Goal: Task Accomplishment & Management: Use online tool/utility

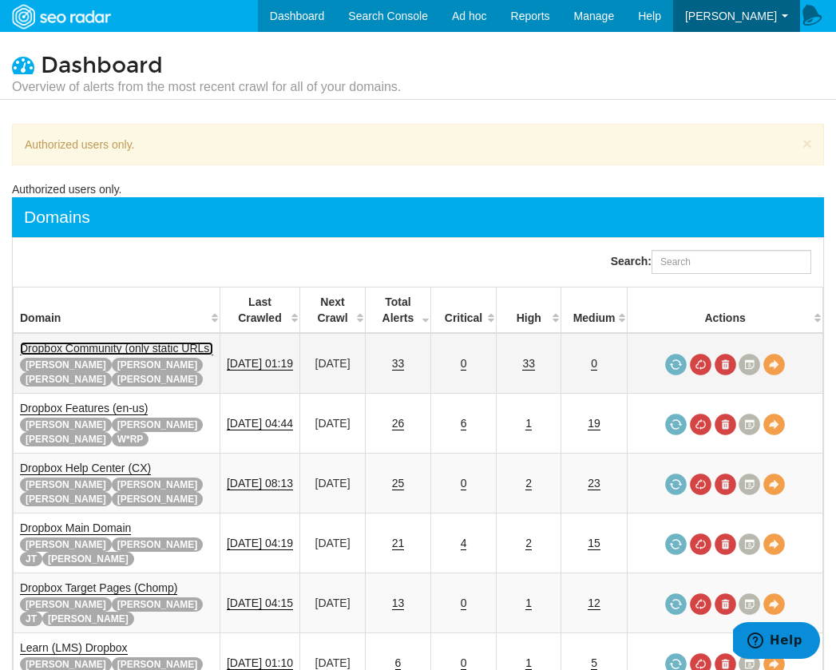
click at [147, 348] on link "Dropbox Community (only static URLs)" at bounding box center [116, 349] width 193 height 14
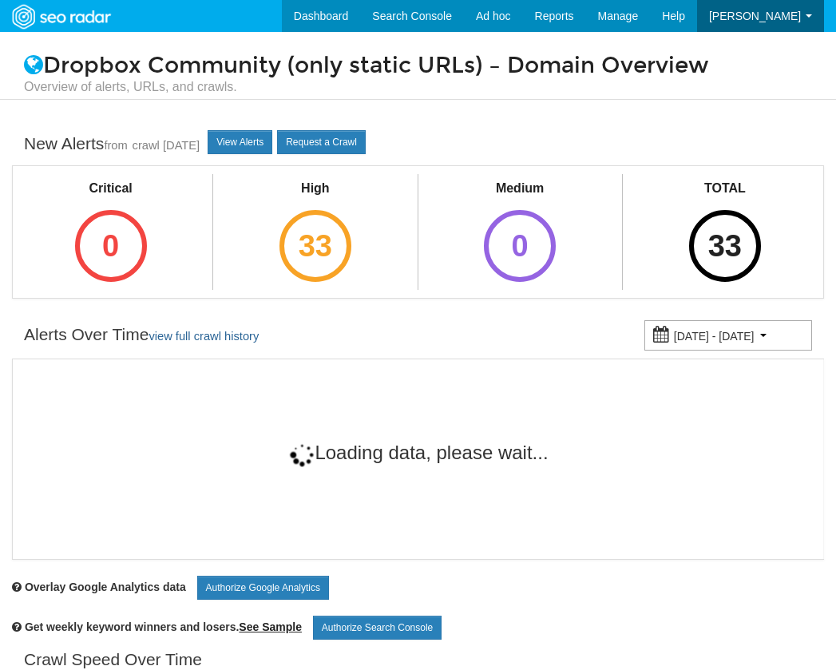
scroll to position [64, 0]
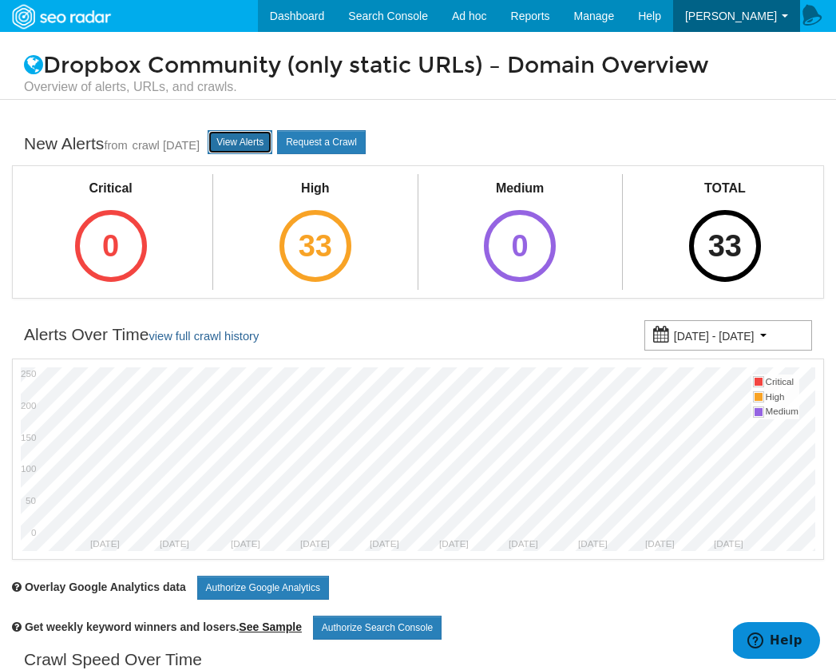
click at [258, 147] on link "View Alerts" at bounding box center [239, 142] width 65 height 24
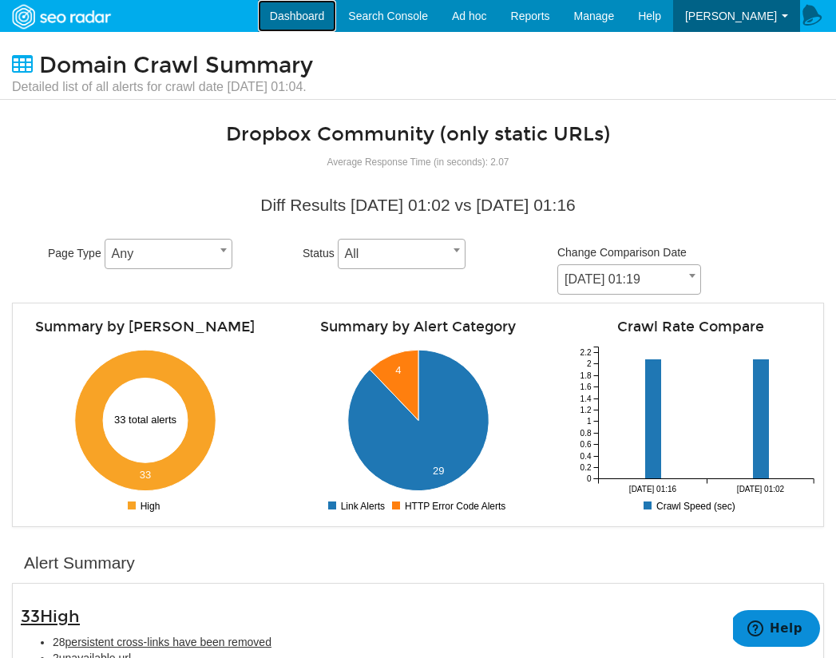
click at [322, 25] on link "Dashboard" at bounding box center [297, 16] width 79 height 32
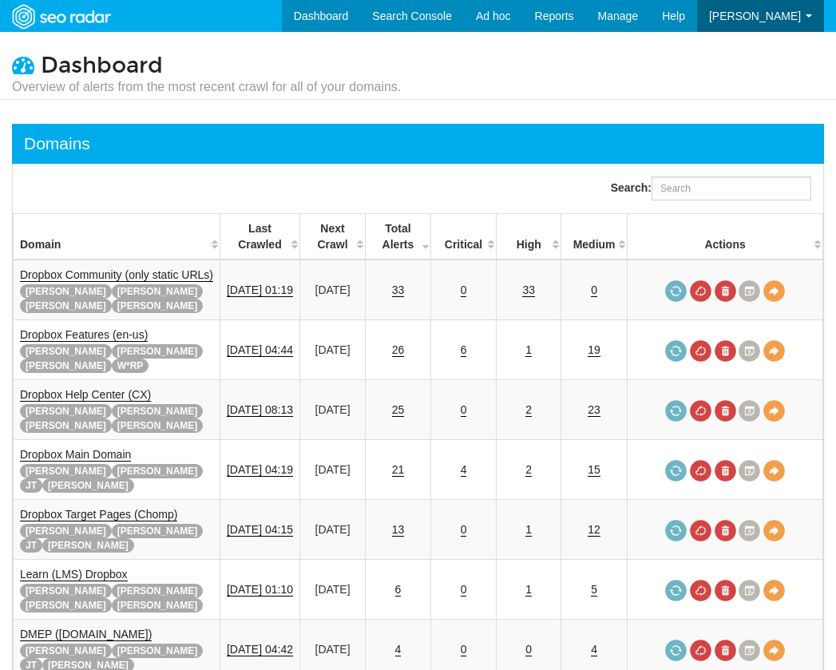
scroll to position [64, 0]
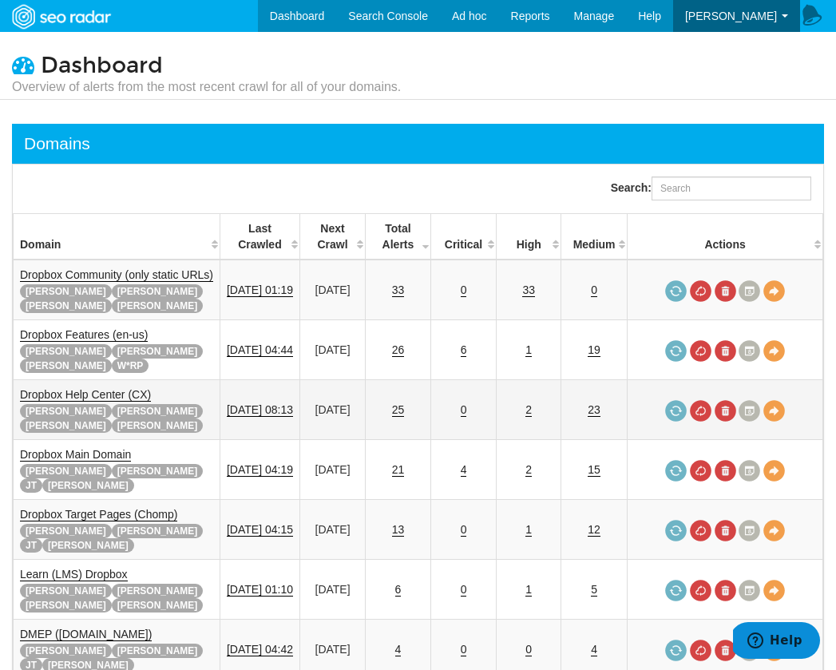
click at [119, 380] on td "Dropbox Help Center (CX) Adam Dave Felicity Ryan" at bounding box center [117, 410] width 207 height 60
click at [119, 388] on link "Dropbox Help Center (CX)" at bounding box center [85, 395] width 131 height 14
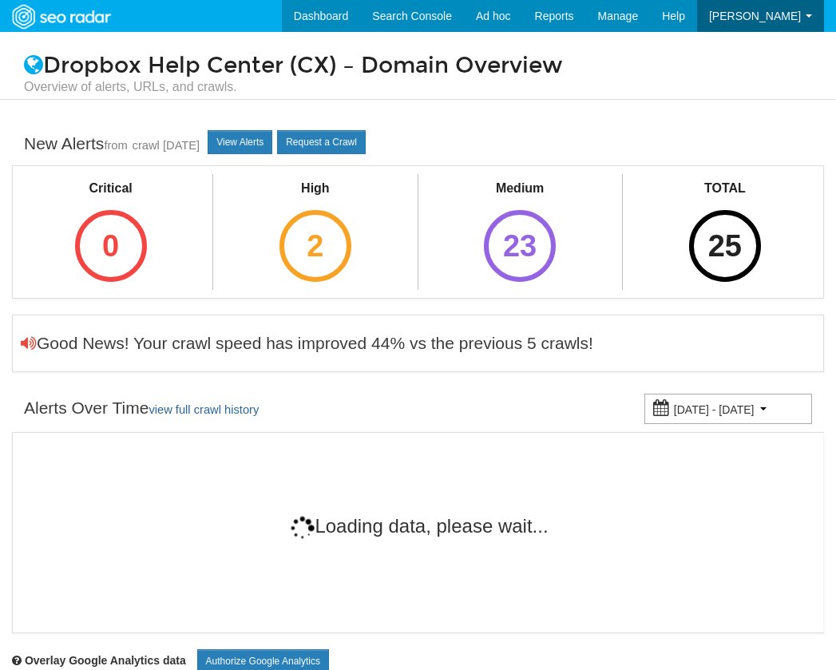
scroll to position [64, 0]
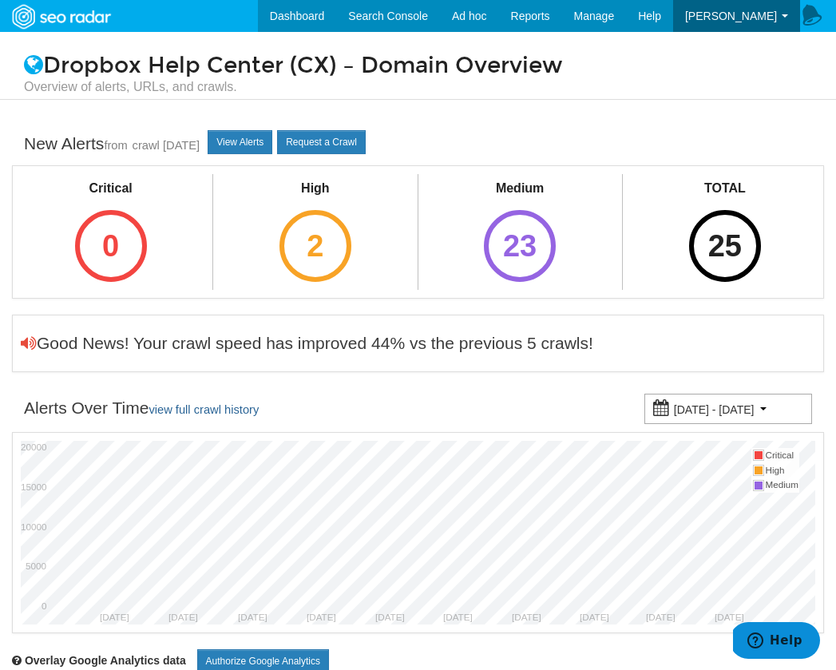
click at [257, 158] on div "New Alerts from crawl 08/13/2025 View Alerts Request a Crawl" at bounding box center [418, 144] width 812 height 41
click at [259, 152] on link "View Alerts" at bounding box center [239, 142] width 65 height 24
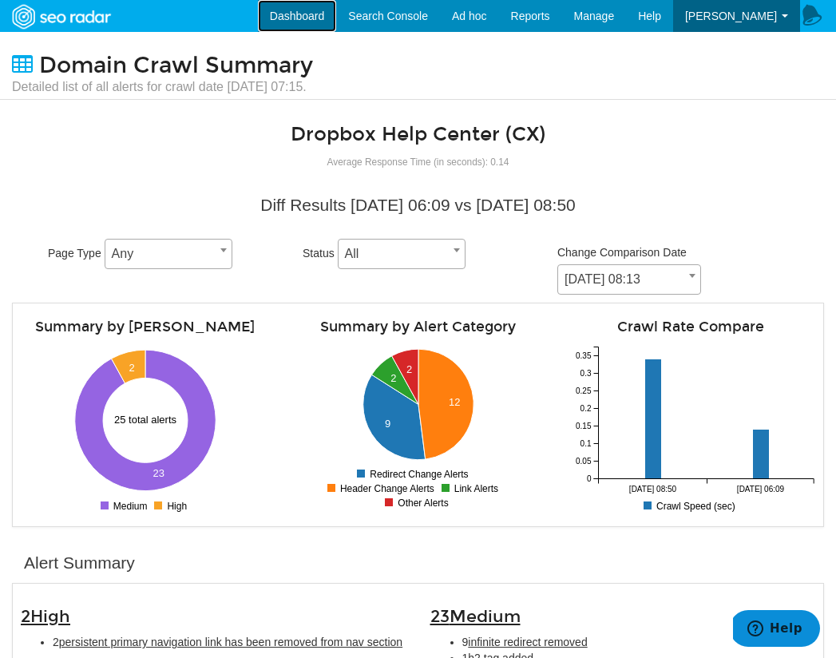
click at [333, 26] on link "Dashboard" at bounding box center [297, 16] width 79 height 32
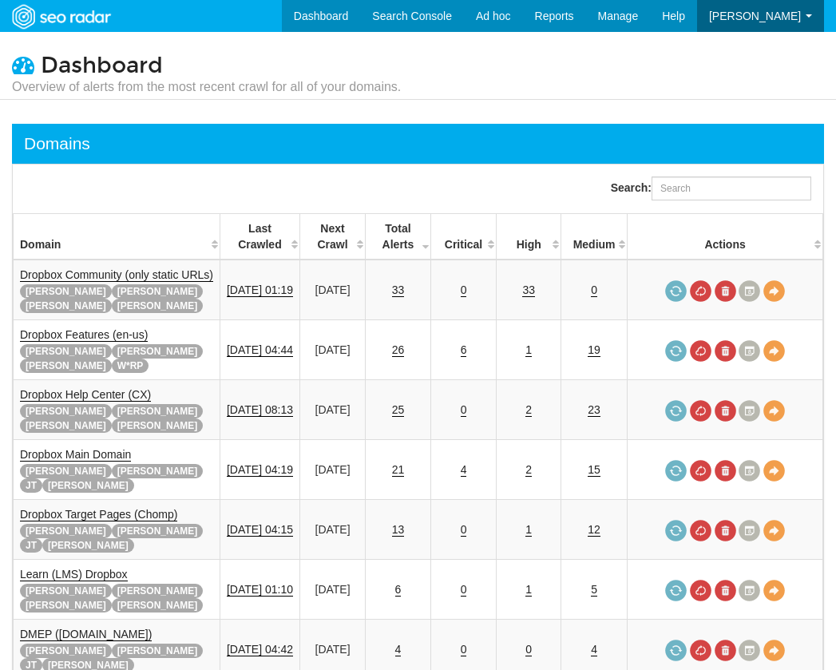
scroll to position [64, 0]
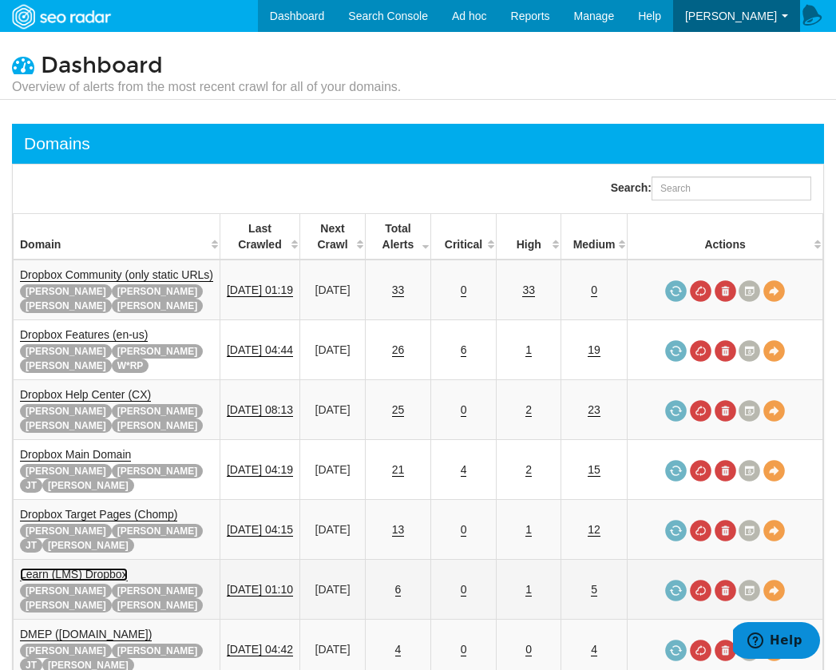
click at [104, 567] on link "Learn (LMS) Dropbox" at bounding box center [74, 574] width 108 height 14
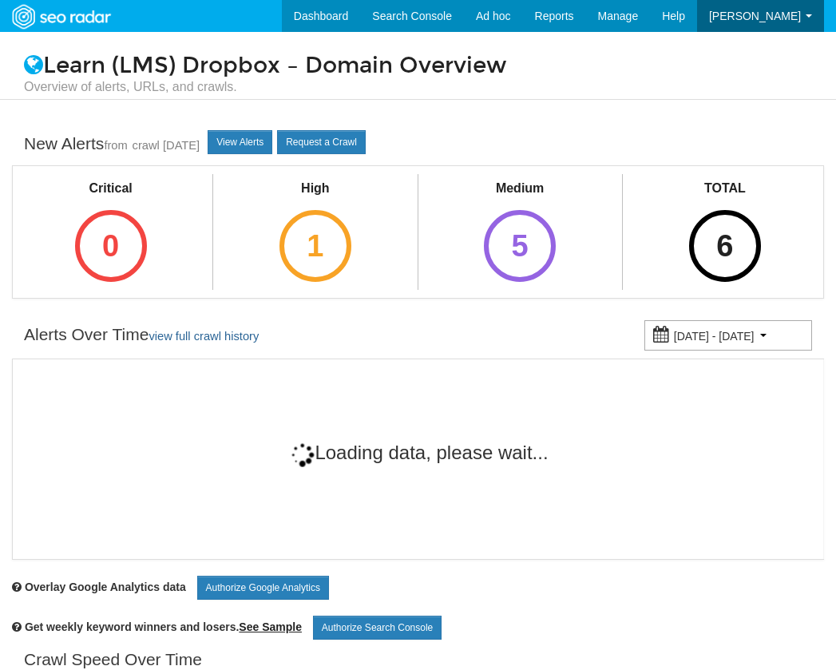
scroll to position [64, 0]
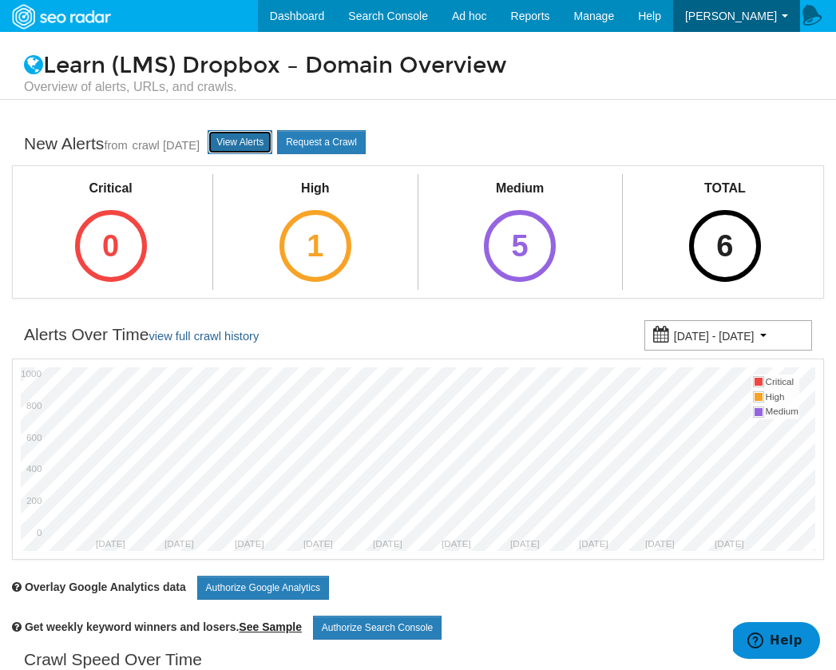
click at [266, 136] on link "View Alerts" at bounding box center [239, 142] width 65 height 24
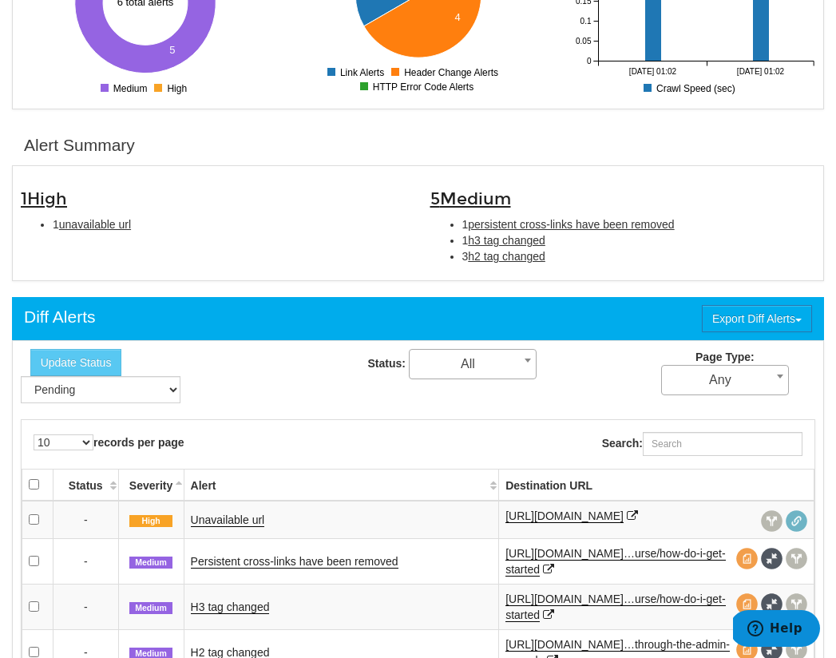
scroll to position [423, 0]
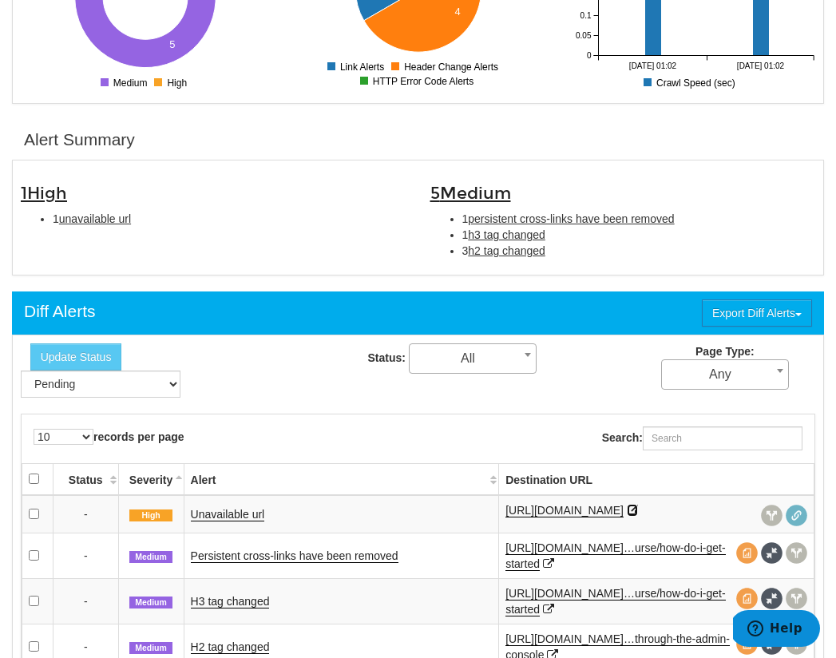
click at [626, 516] on icon at bounding box center [631, 509] width 11 height 11
